Goal: Task Accomplishment & Management: Use online tool/utility

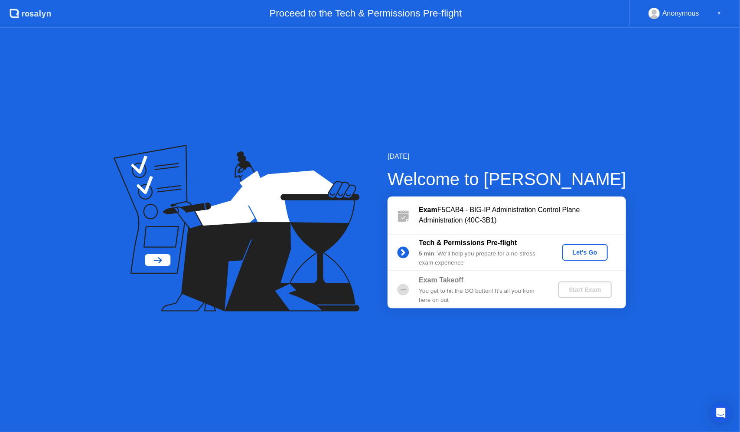
click at [600, 256] on div "Let's Go" at bounding box center [585, 252] width 39 height 7
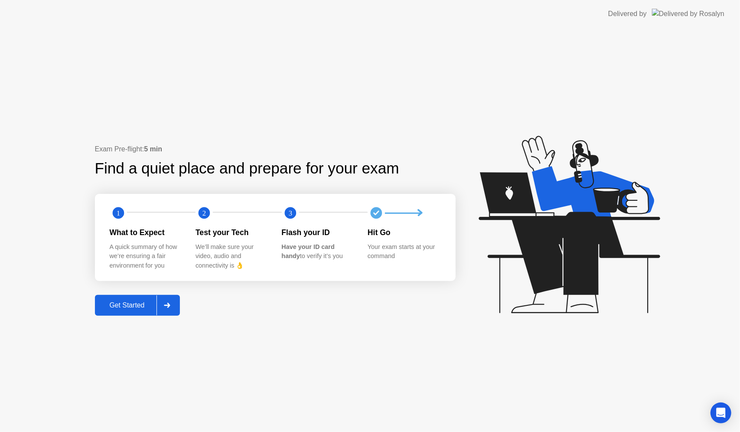
click at [113, 319] on div "Exam Pre-flight: 5 min Find a quiet place and prepare for your exam 1 2 3 What …" at bounding box center [370, 230] width 740 height 404
click at [120, 308] on div "Get Started" at bounding box center [127, 305] width 59 height 8
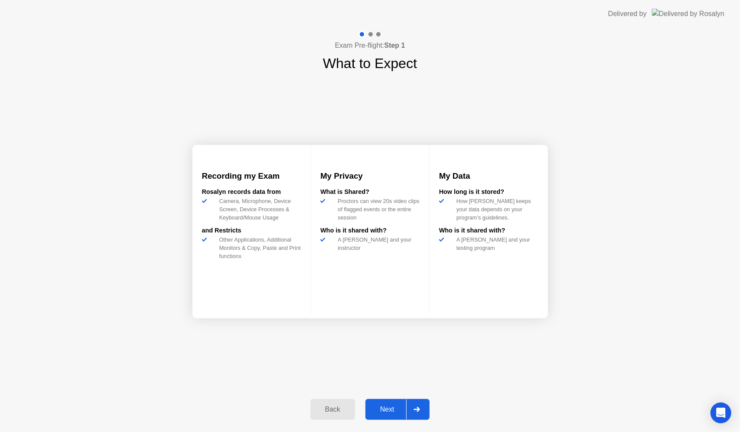
click at [399, 406] on div "Next" at bounding box center [387, 409] width 39 height 8
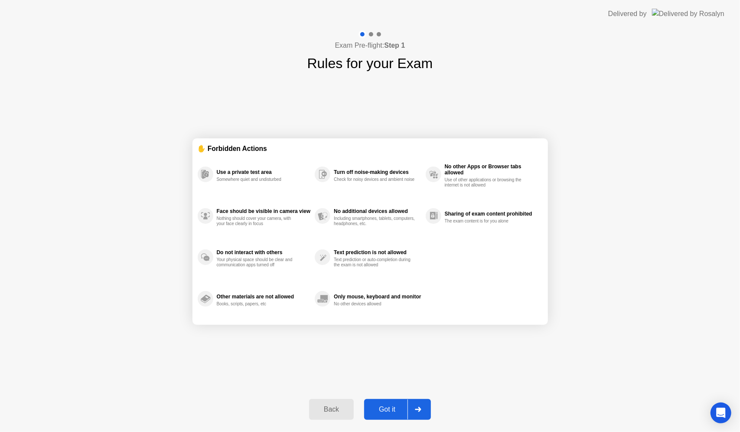
click at [398, 407] on div "Got it" at bounding box center [387, 409] width 41 height 8
select select "**********"
select select "*******"
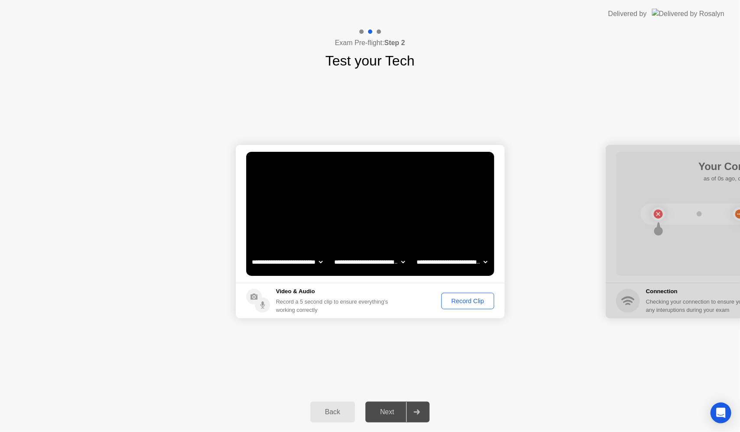
click at [444, 299] on div "Record Clip" at bounding box center [467, 300] width 46 height 7
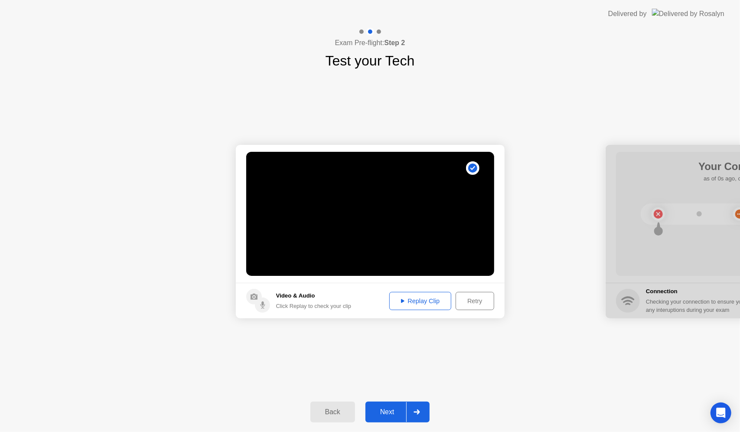
click at [423, 297] on div "Replay Clip" at bounding box center [420, 300] width 56 height 7
click at [393, 408] on div "Next" at bounding box center [387, 412] width 39 height 8
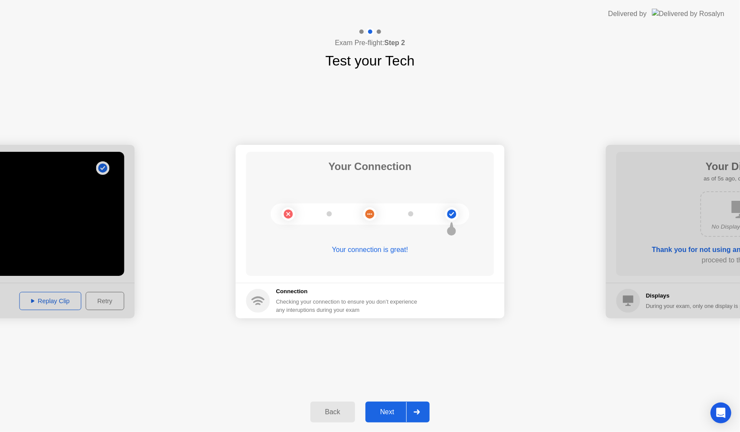
click at [383, 406] on button "Next" at bounding box center [397, 411] width 65 height 21
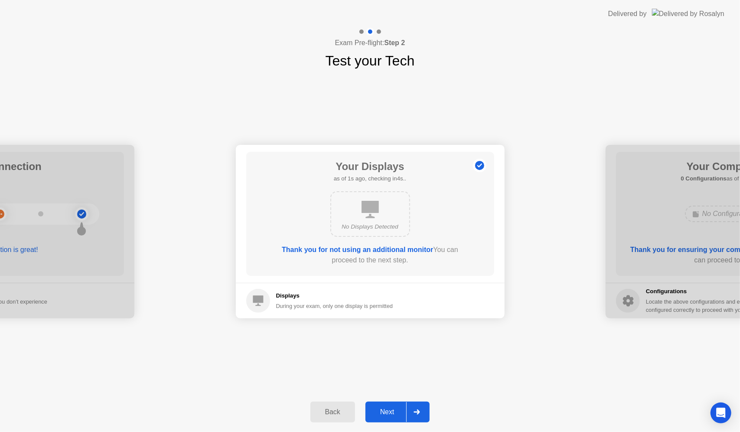
click at [383, 406] on button "Next" at bounding box center [397, 411] width 65 height 21
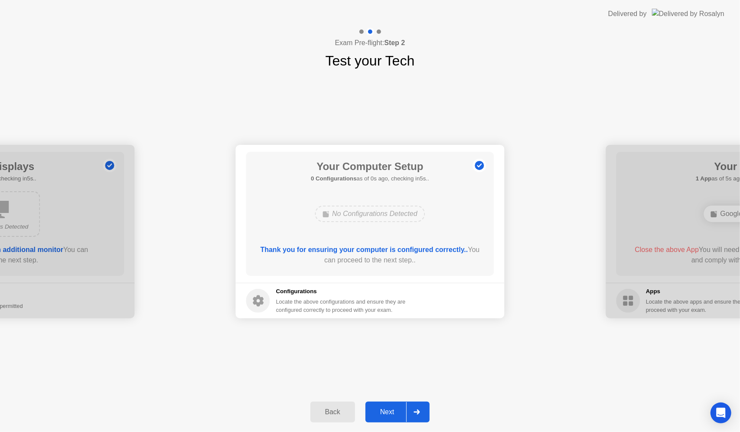
click at [383, 406] on button "Next" at bounding box center [397, 411] width 65 height 21
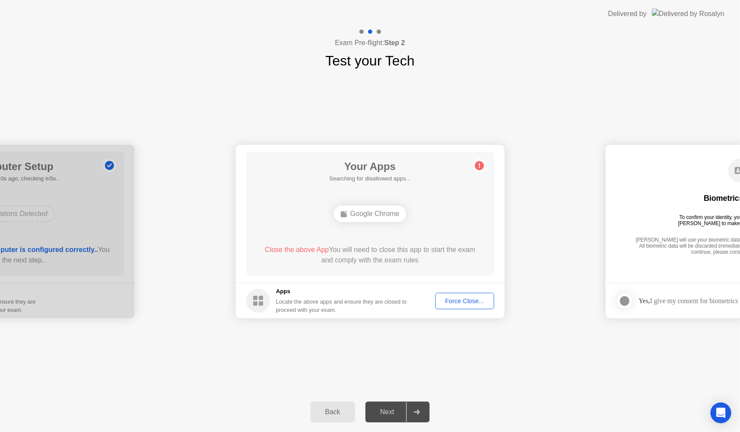
click at [453, 304] on div "Force Close..." at bounding box center [464, 300] width 53 height 7
click at [386, 274] on div "Your Apps 1 App as of 1s ago, checking in4s.. Google Chrome Close the above App…" at bounding box center [370, 214] width 248 height 124
click at [348, 347] on div "**********" at bounding box center [370, 231] width 740 height 321
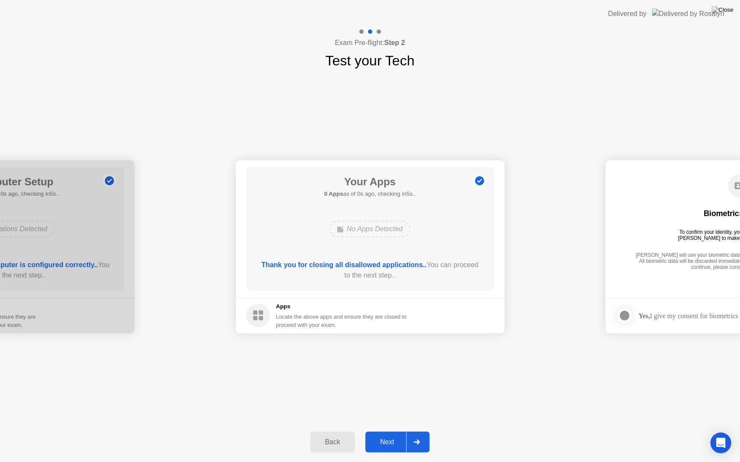
click at [382, 431] on div "Next" at bounding box center [387, 443] width 39 height 8
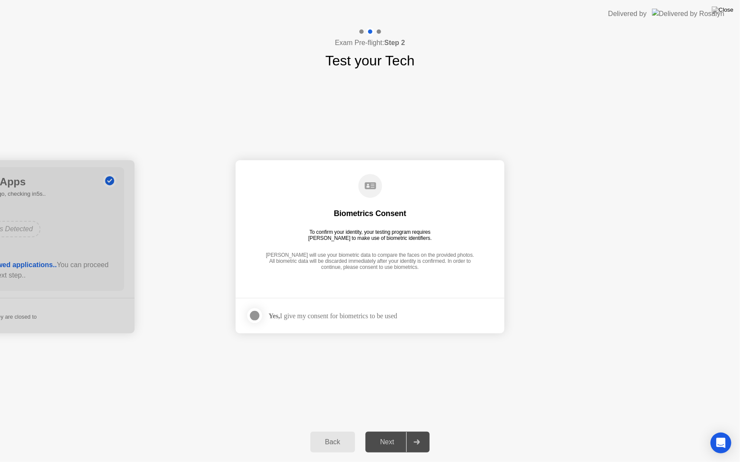
click at [264, 316] on label at bounding box center [257, 315] width 23 height 17
click at [388, 431] on div "Next" at bounding box center [387, 443] width 39 height 8
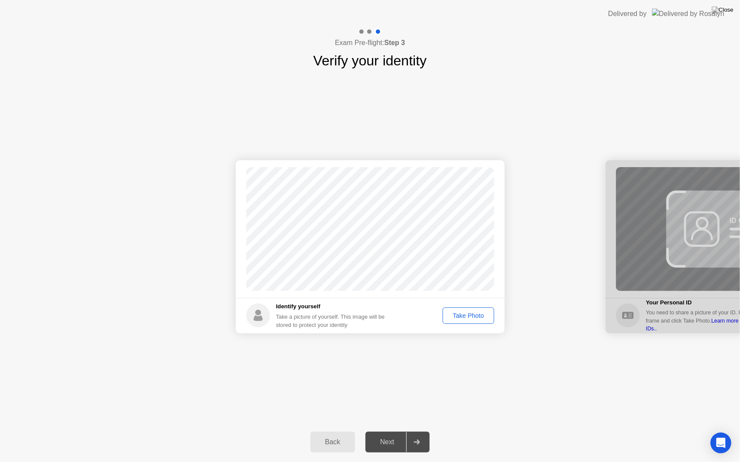
click at [465, 315] on div "Take Photo" at bounding box center [468, 316] width 45 height 7
click at [478, 316] on div "Retake" at bounding box center [474, 316] width 34 height 7
click at [478, 317] on div "Take Photo" at bounding box center [468, 316] width 45 height 7
click at [386, 431] on div "Back Next" at bounding box center [370, 443] width 740 height 40
click at [384, 431] on div "Next" at bounding box center [387, 443] width 39 height 8
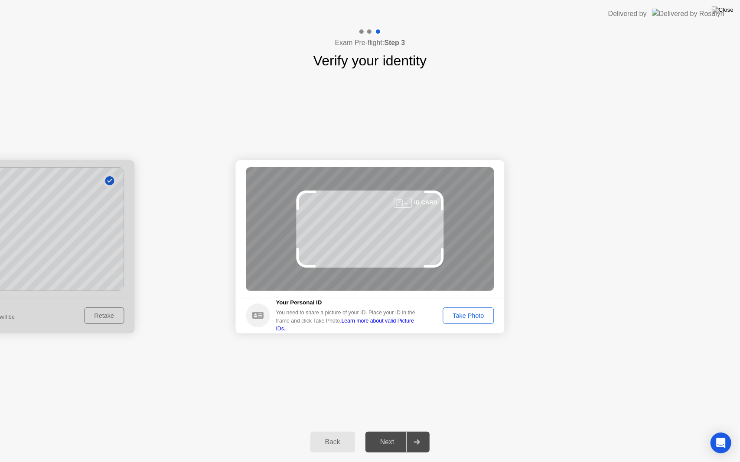
click at [461, 316] on div "Take Photo" at bounding box center [468, 316] width 45 height 7
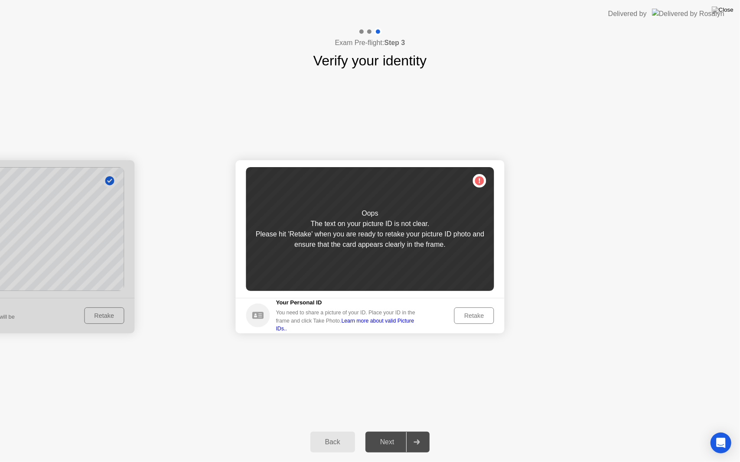
click at [467, 316] on div "Retake" at bounding box center [474, 316] width 34 height 7
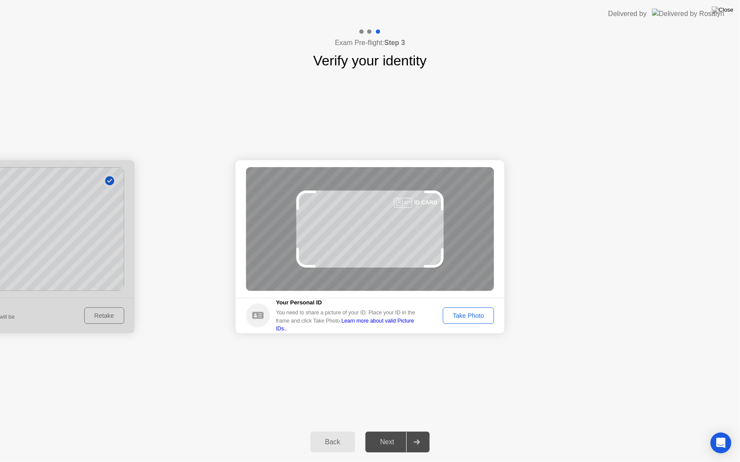
click at [467, 316] on div "Take Photo" at bounding box center [468, 316] width 45 height 7
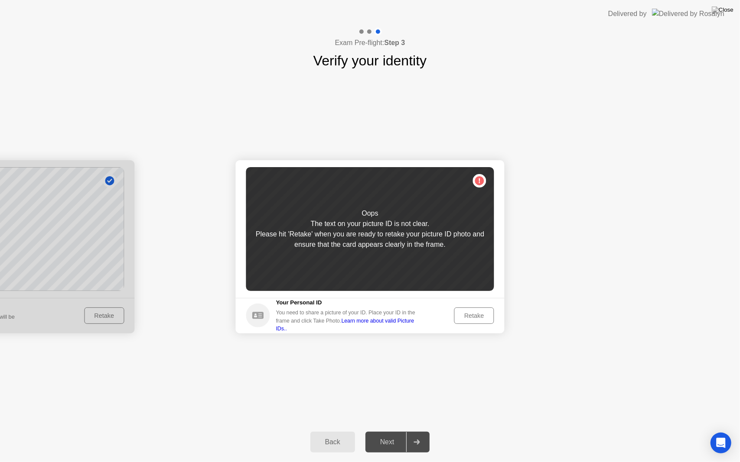
click at [467, 316] on div "Retake" at bounding box center [474, 316] width 34 height 7
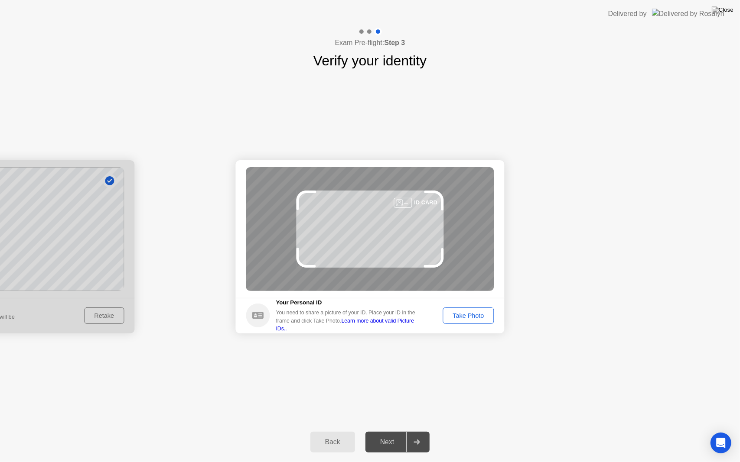
click at [467, 316] on div "Take Photo" at bounding box center [468, 316] width 45 height 7
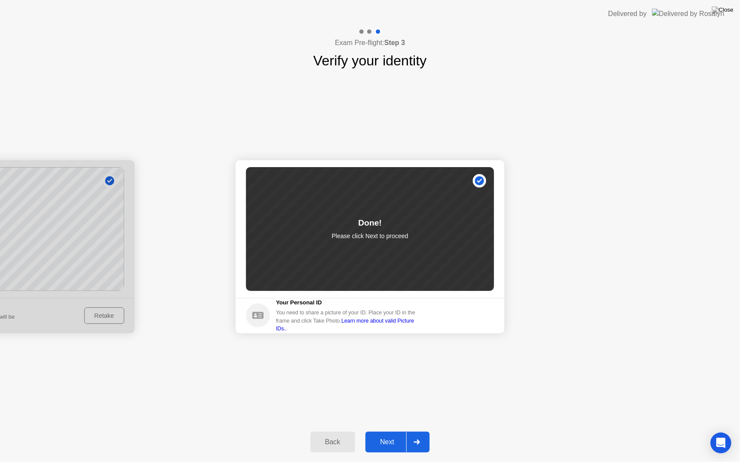
click at [382, 431] on div "Next" at bounding box center [387, 443] width 39 height 8
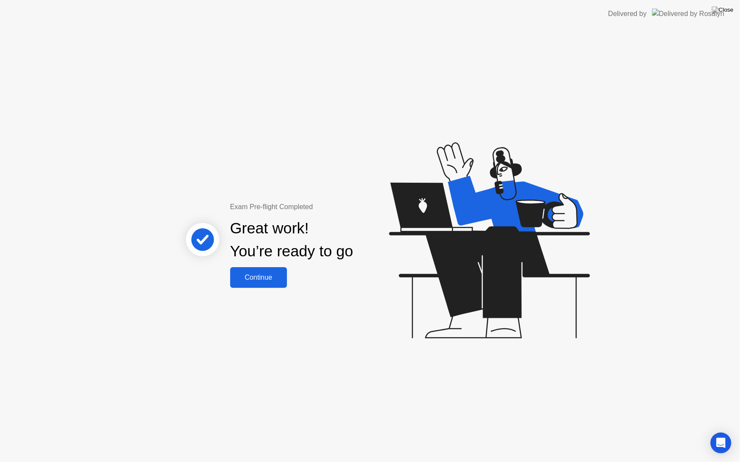
click at [277, 283] on button "Continue" at bounding box center [258, 277] width 57 height 21
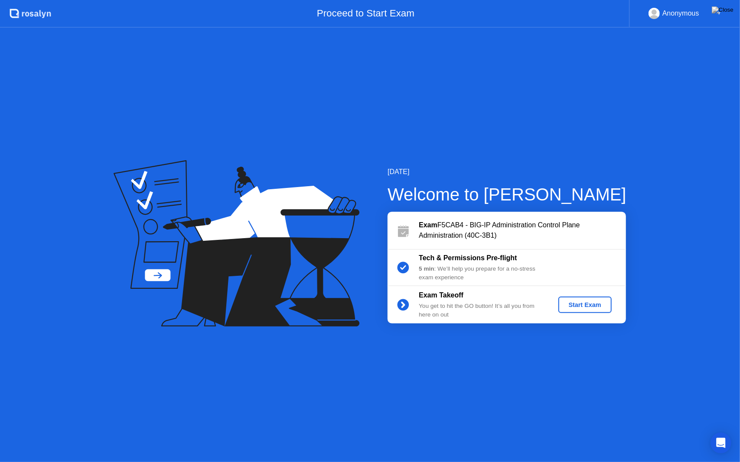
click at [580, 308] on div "Start Exam" at bounding box center [585, 305] width 46 height 7
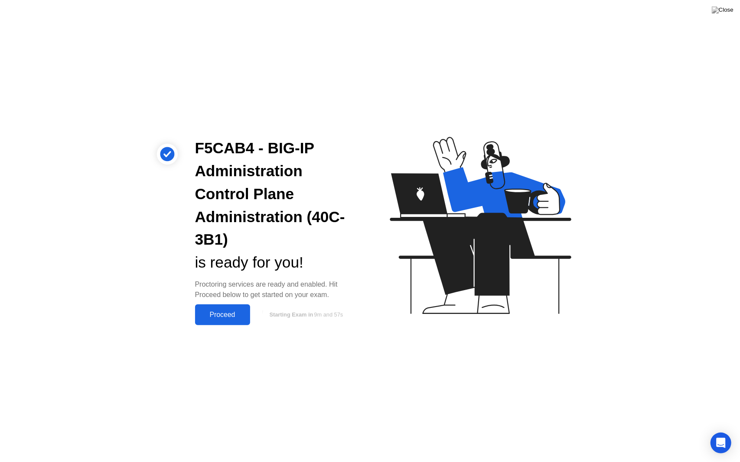
click at [224, 312] on div "Proceed" at bounding box center [223, 315] width 50 height 8
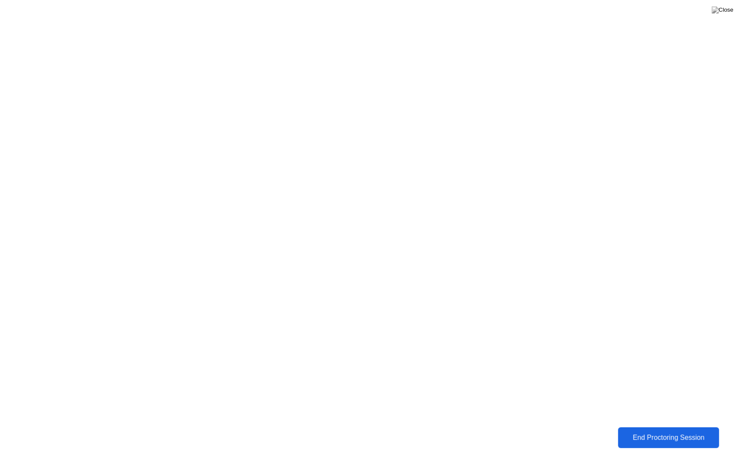
click at [670, 431] on div "End Proctoring Session" at bounding box center [668, 438] width 96 height 8
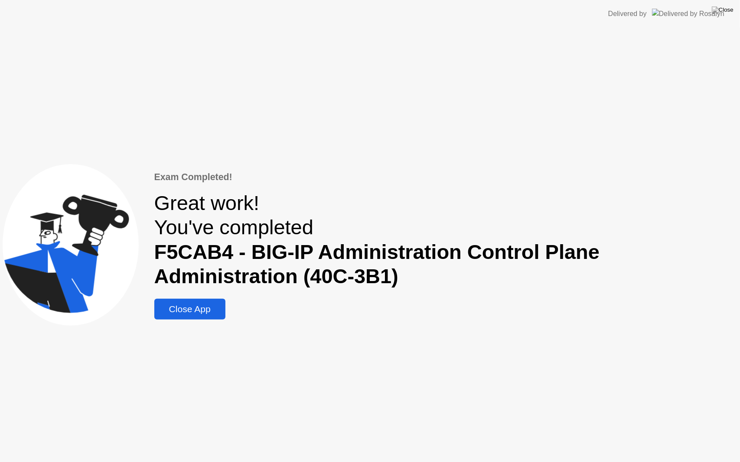
click at [199, 296] on div "Exam Completed! Great work! You've completed F5CAB4 - BIG-IP Administration Con…" at bounding box center [445, 245] width 583 height 150
click at [193, 299] on div "Exam Completed! Great work! You've completed F5CAB4 - BIG-IP Administration Con…" at bounding box center [445, 245] width 583 height 150
click at [189, 305] on div "Close App" at bounding box center [190, 309] width 66 height 10
